Goal: Navigation & Orientation: Understand site structure

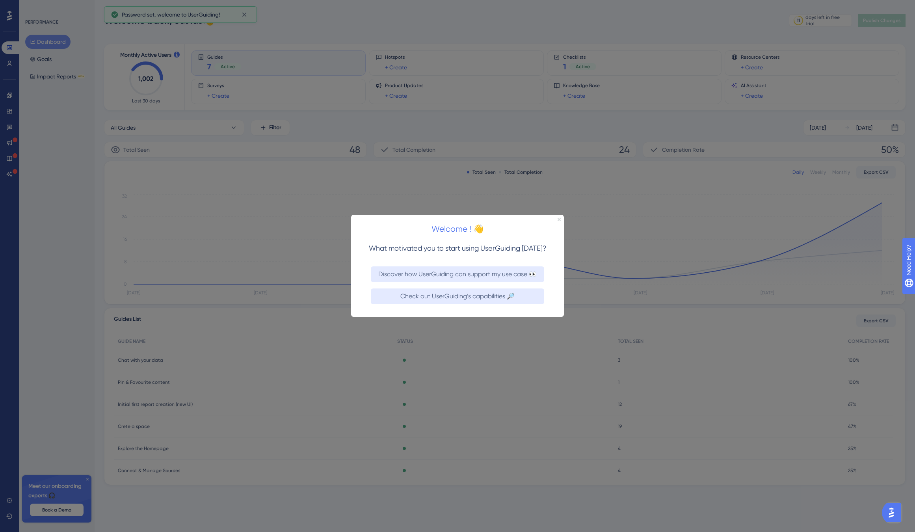
click at [560, 220] on icon "Close Preview" at bounding box center [559, 219] width 3 height 3
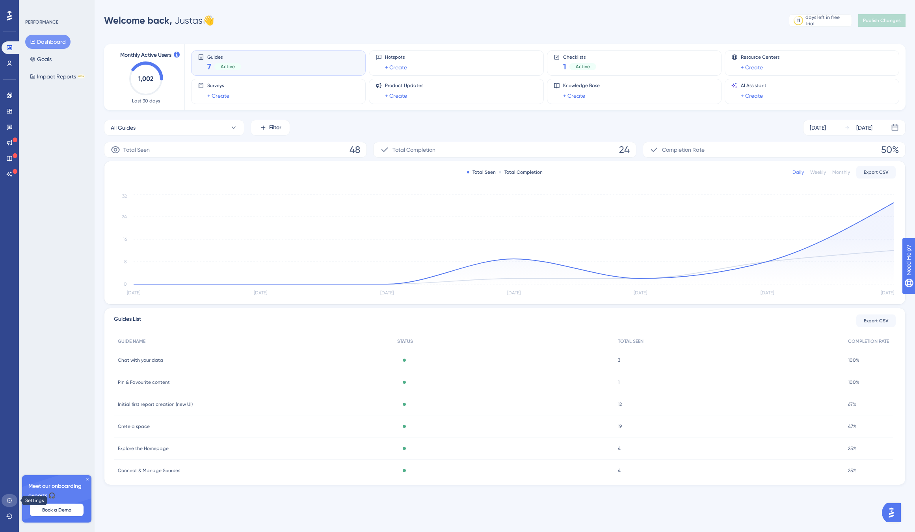
click at [9, 500] on icon at bounding box center [9, 500] width 6 height 6
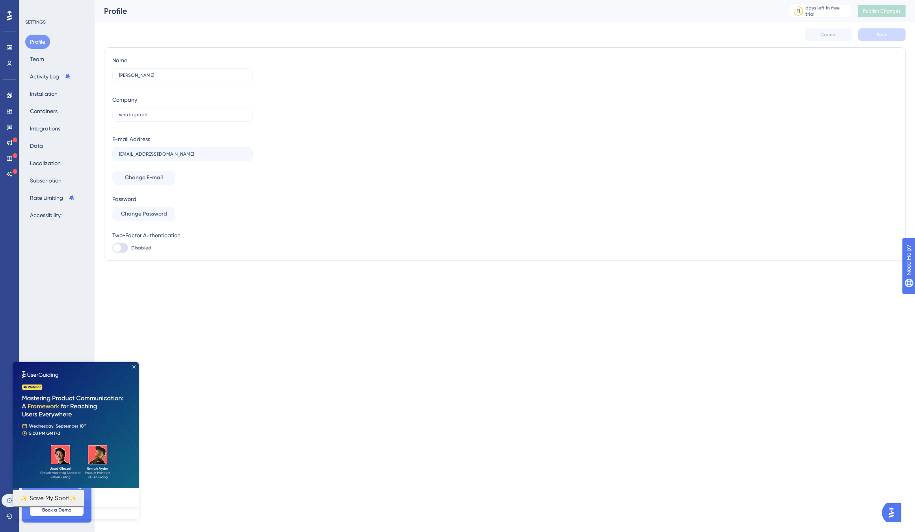
click at [74, 130] on div "Profile Team Activity Log Installation Containers Integrations Data Localizatio…" at bounding box center [57, 129] width 64 height 188
click at [41, 151] on button "Data" at bounding box center [36, 146] width 22 height 14
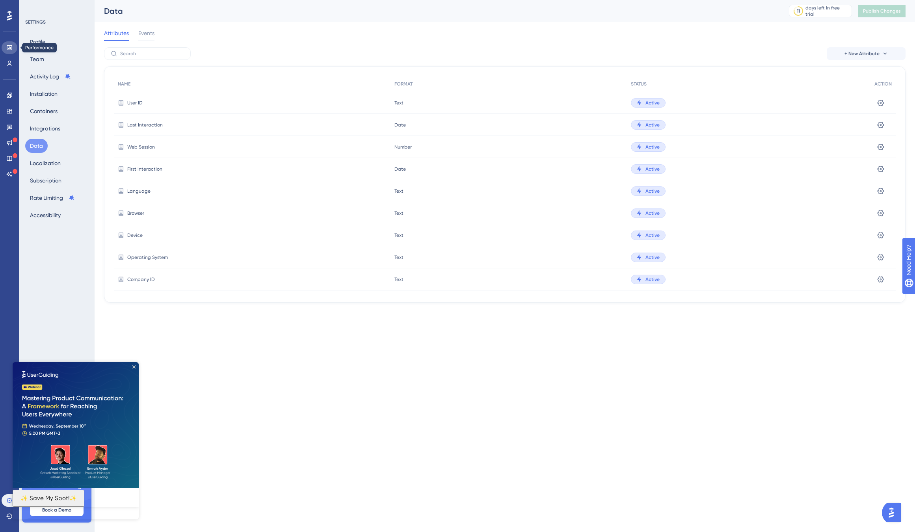
click at [11, 50] on icon at bounding box center [9, 47] width 5 height 5
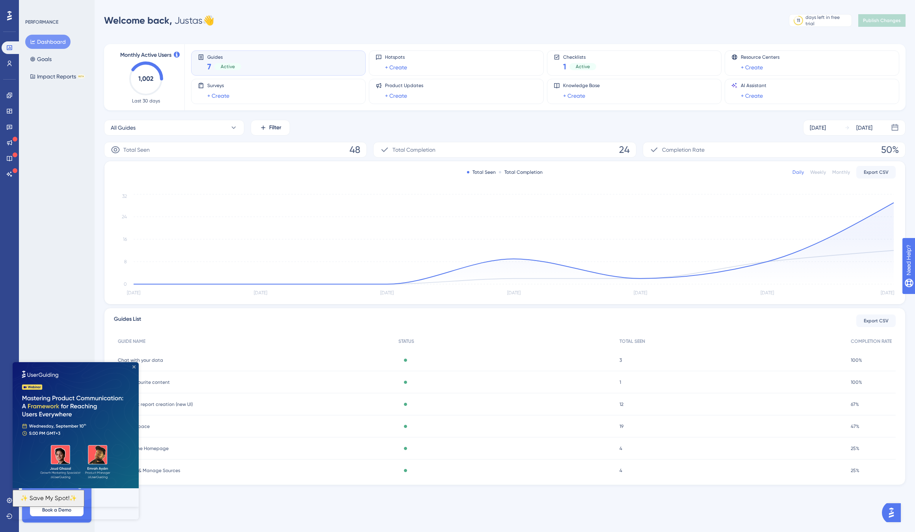
click at [133, 366] on icon "Close Preview" at bounding box center [133, 366] width 3 height 3
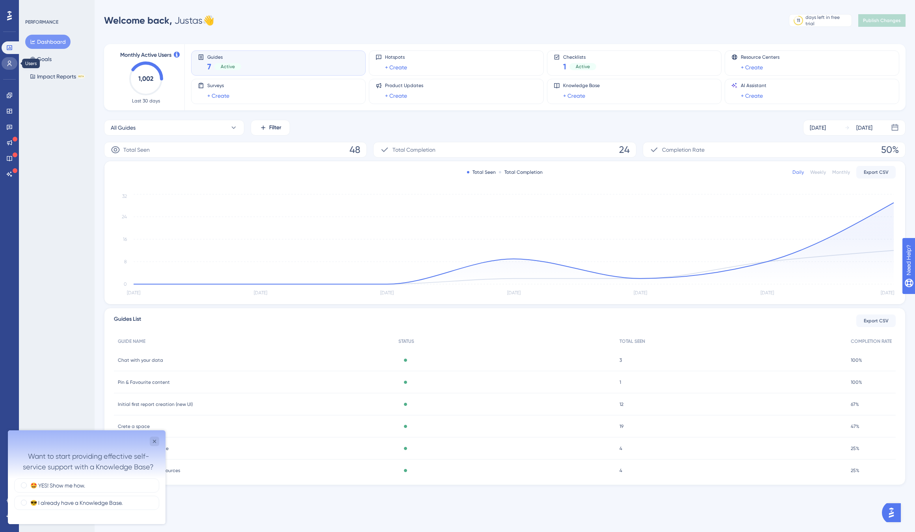
click at [15, 61] on link at bounding box center [10, 63] width 16 height 13
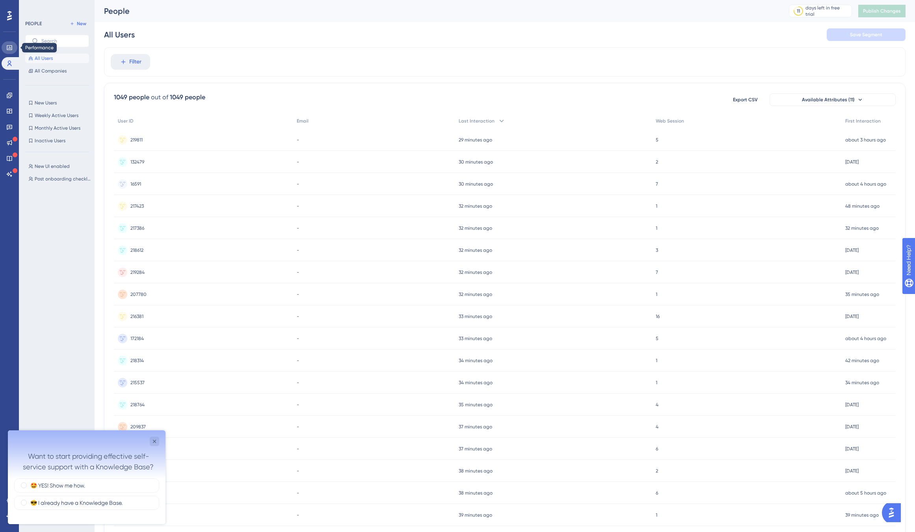
click at [11, 46] on icon at bounding box center [9, 48] width 6 height 6
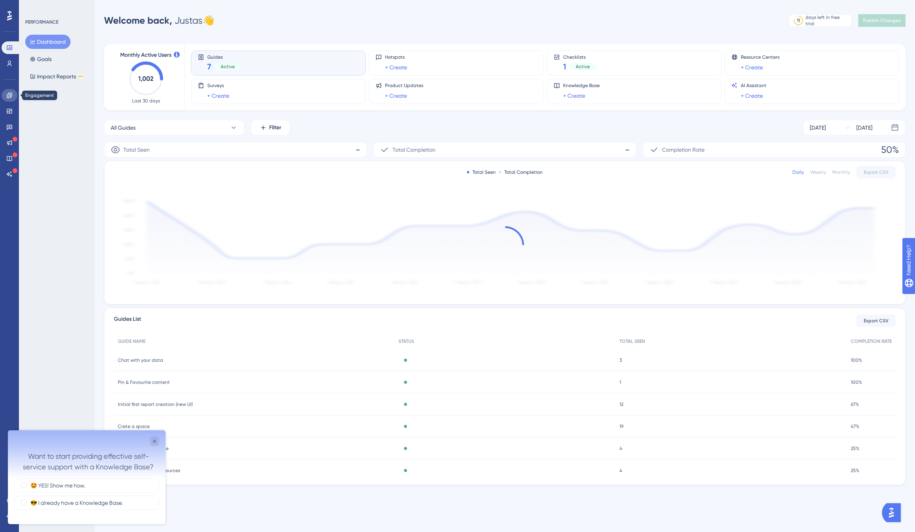
click at [10, 93] on icon at bounding box center [9, 95] width 6 height 6
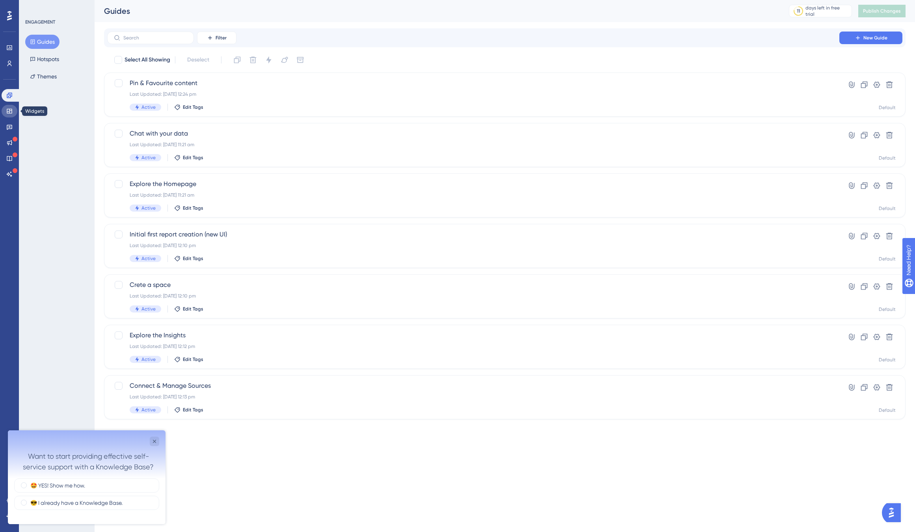
click at [10, 108] on icon at bounding box center [9, 111] width 6 height 6
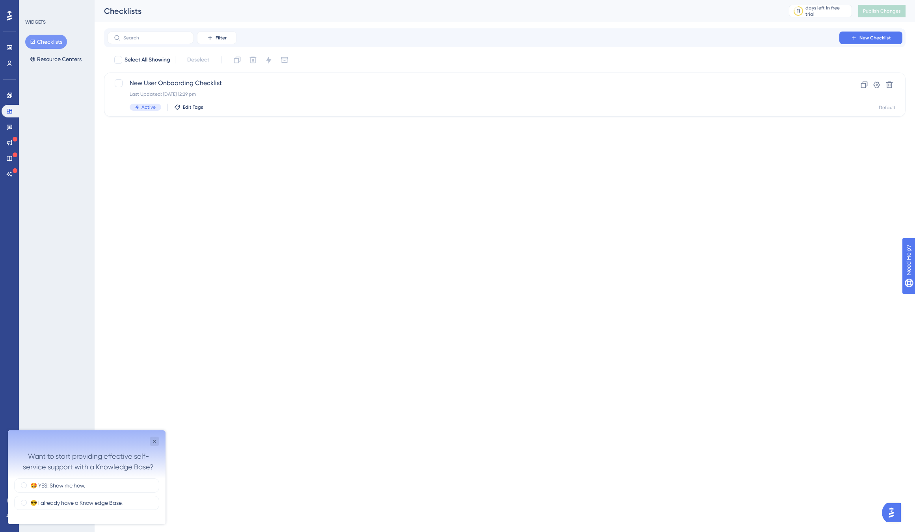
click at [395, 0] on html "Performance Users Engagement Widgets Feedback Product Updates Knowledge Base AI…" at bounding box center [457, 0] width 915 height 0
click at [735, 508] on div at bounding box center [894, 512] width 24 height 19
click at [735, 514] on img "Open AI Assistant Launcher" at bounding box center [891, 513] width 14 height 14
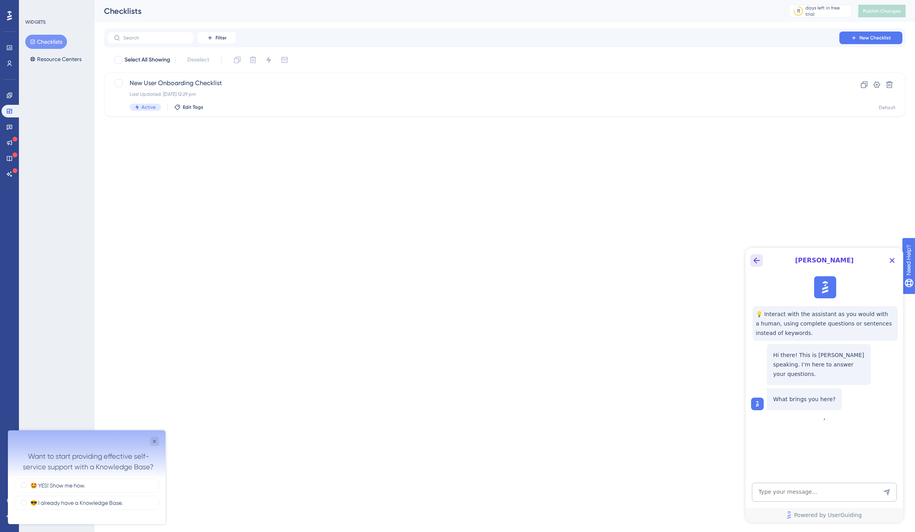
click at [735, 262] on icon "Back Button" at bounding box center [756, 260] width 6 height 6
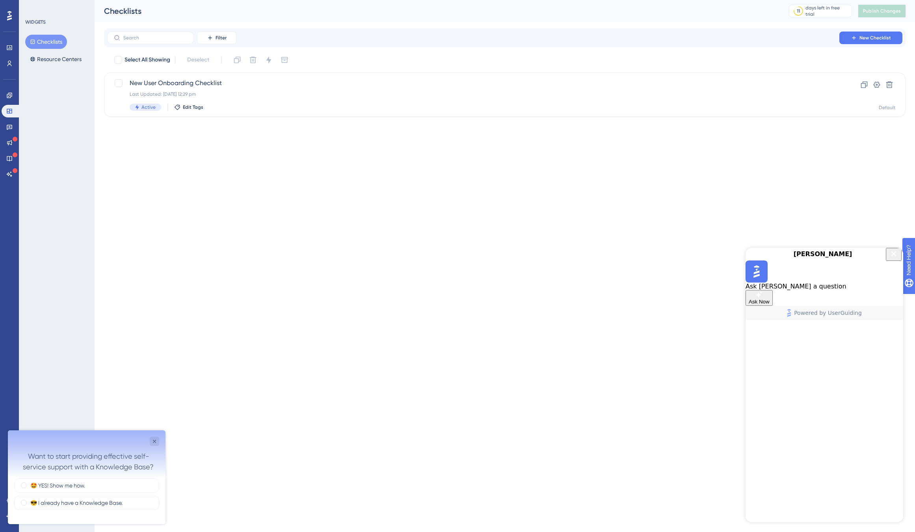
click at [682, 0] on html "Performance Users Engagement Widgets Feedback Product Updates Knowledge Base AI…" at bounding box center [457, 0] width 915 height 0
click at [735, 258] on icon "Close Button" at bounding box center [893, 253] width 9 height 9
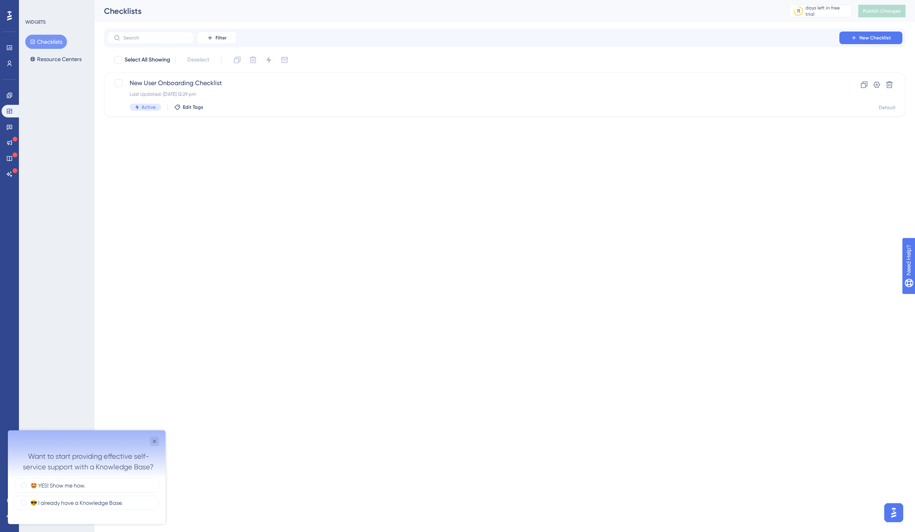
drag, startPoint x: 790, startPoint y: 393, endPoint x: 799, endPoint y: 394, distance: 8.7
click at [735, 0] on html "Performance Users Engagement Widgets Feedback Product Updates Knowledge Base AI…" at bounding box center [457, 0] width 915 height 0
click at [158, 440] on div "Close survey" at bounding box center [154, 441] width 9 height 9
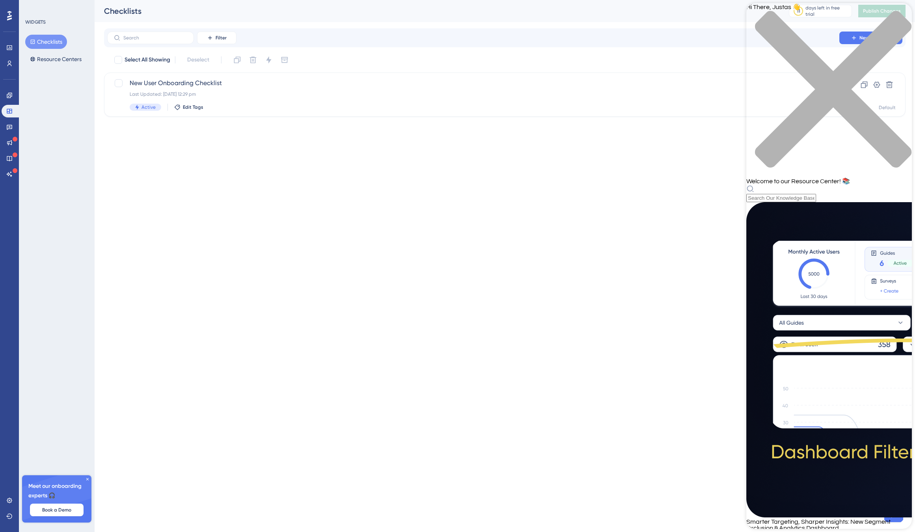
click at [735, 16] on icon "close resource center" at bounding box center [833, 89] width 156 height 156
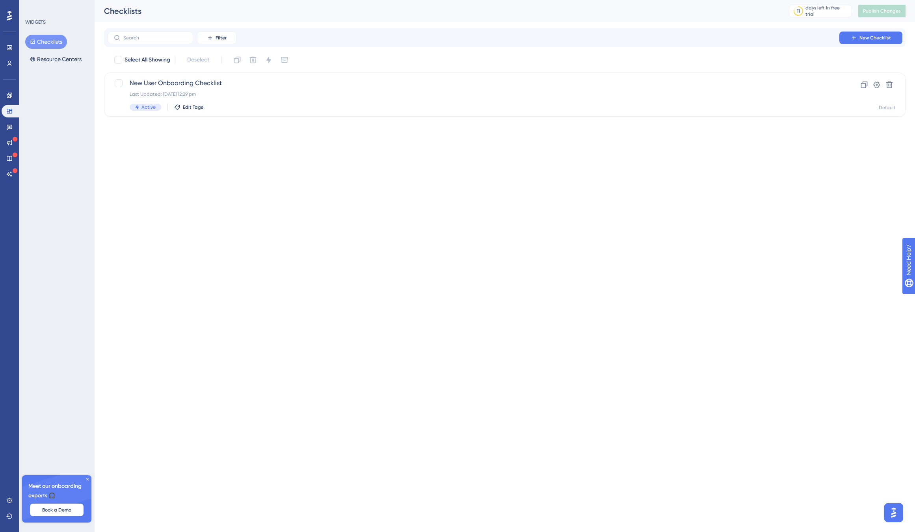
drag, startPoint x: 808, startPoint y: 225, endPoint x: 825, endPoint y: 226, distance: 16.6
click at [735, 0] on html "Performance Users Engagement Widgets Feedback Product Updates Knowledge Base AI…" at bounding box center [457, 0] width 915 height 0
click at [735, 299] on icon "open resource center" at bounding box center [912, 300] width 8 height 8
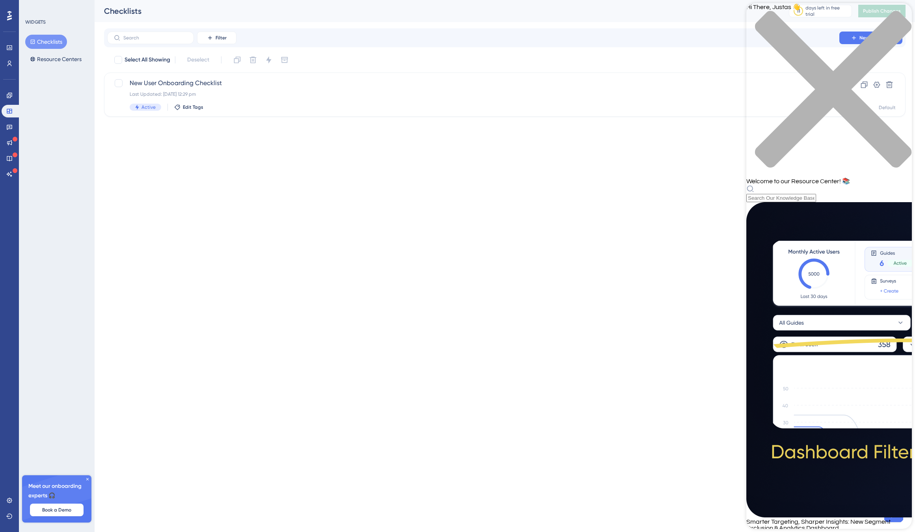
click at [608, 0] on html "Performance Users Engagement Widgets Feedback Product Updates Knowledge Base AI…" at bounding box center [457, 0] width 915 height 0
click at [735, 15] on icon "close resource center" at bounding box center [828, 93] width 165 height 165
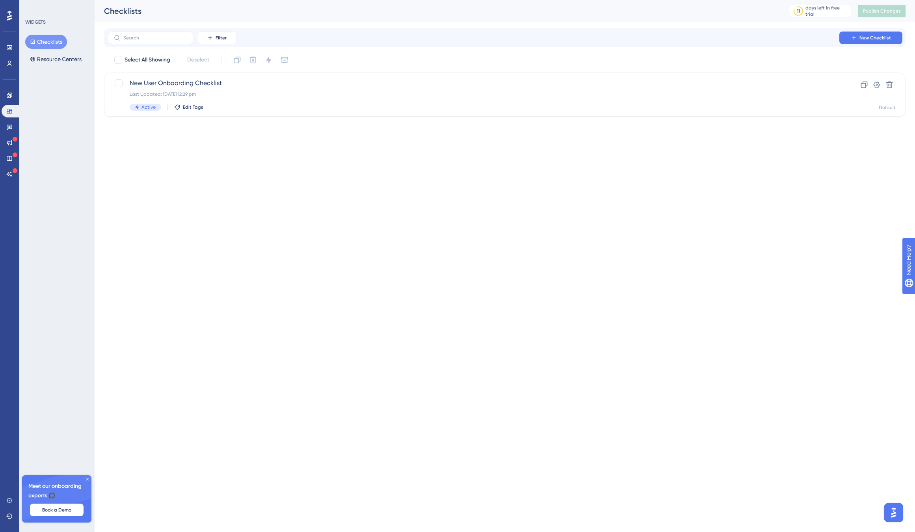
click at [735, 0] on html "Performance Users Engagement Widgets Feedback Product Updates Knowledge Base AI…" at bounding box center [457, 0] width 915 height 0
click at [735, 513] on img "Open AI Assistant Launcher" at bounding box center [894, 513] width 14 height 14
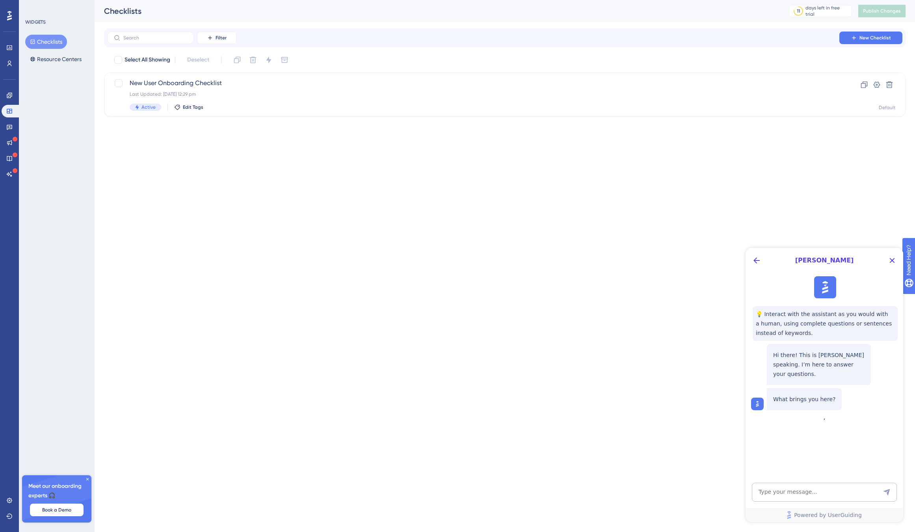
click at [710, 0] on html "Performance Users Engagement Widgets Feedback Product Updates Knowledge Base AI…" at bounding box center [457, 0] width 915 height 0
click at [735, 262] on icon "Close Button" at bounding box center [892, 260] width 5 height 5
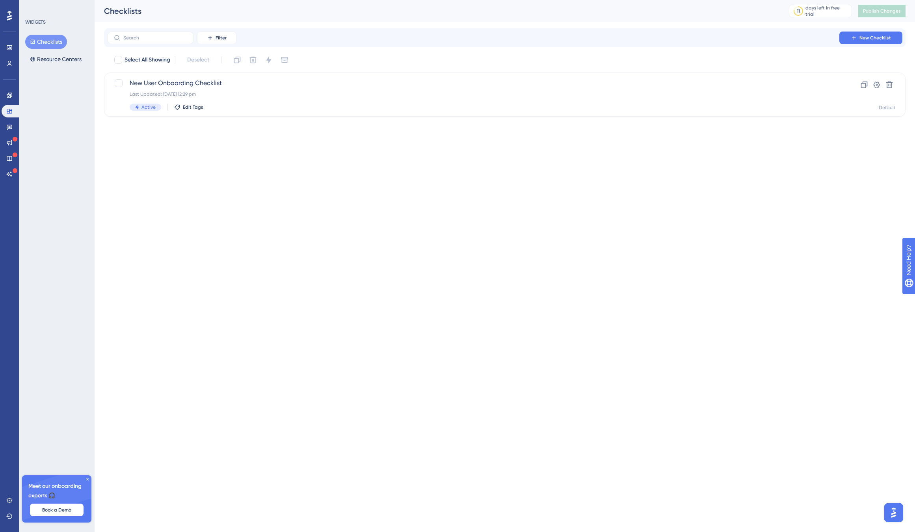
drag, startPoint x: 823, startPoint y: 249, endPoint x: 829, endPoint y: 250, distance: 5.6
click at [735, 0] on html "Performance Users Engagement Widgets Feedback Product Updates Knowledge Base AI…" at bounding box center [457, 0] width 915 height 0
